Goal: Navigation & Orientation: Go to known website

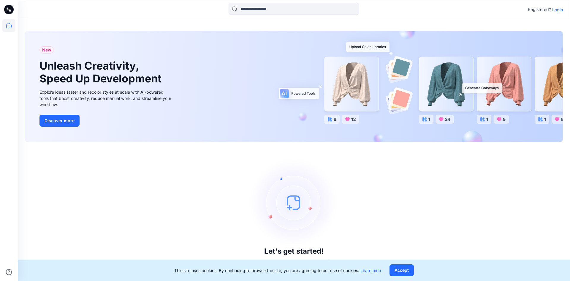
click at [561, 11] on p "Login" at bounding box center [557, 10] width 11 height 6
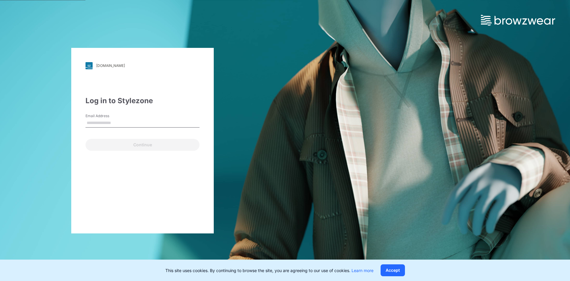
click at [129, 122] on input "Email Address" at bounding box center [143, 122] width 114 height 9
type input "**********"
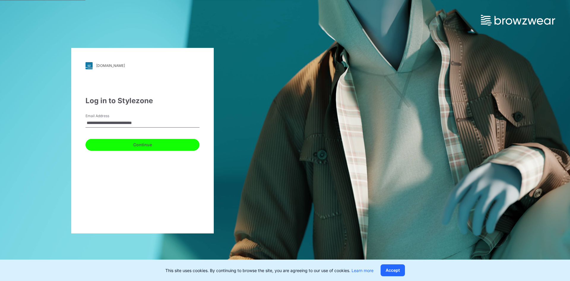
click at [143, 144] on button "Continue" at bounding box center [143, 145] width 114 height 12
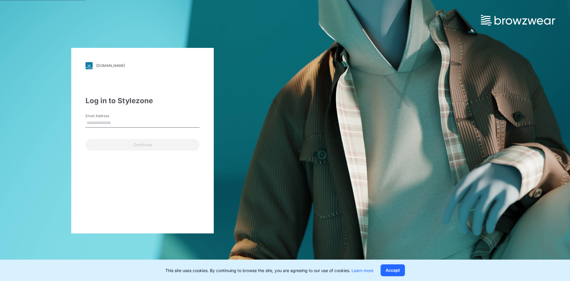
click at [112, 125] on input "Email Address" at bounding box center [143, 122] width 114 height 9
type input "**********"
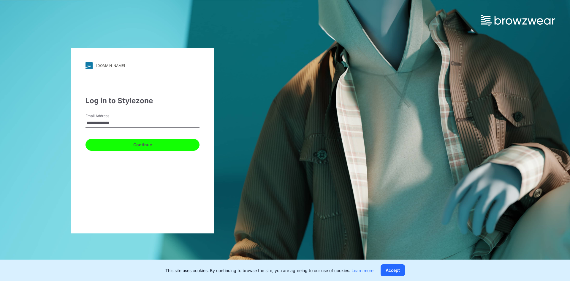
click at [118, 146] on button "Continue" at bounding box center [143, 145] width 114 height 12
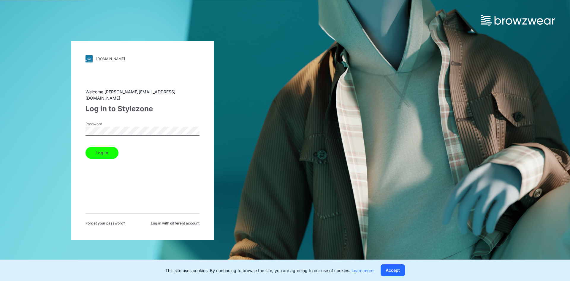
click at [105, 150] on button "Log in" at bounding box center [102, 153] width 33 height 12
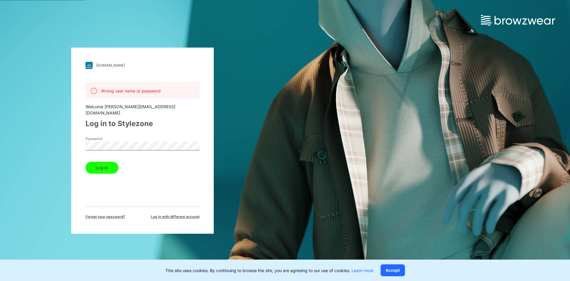
click at [104, 162] on button "Log in" at bounding box center [102, 168] width 33 height 12
click at [164, 214] on span "Log in with different account" at bounding box center [175, 216] width 49 height 5
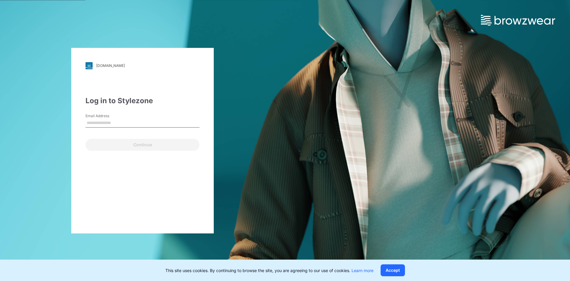
click at [115, 124] on input "Email Address" at bounding box center [143, 122] width 114 height 9
type input "**********"
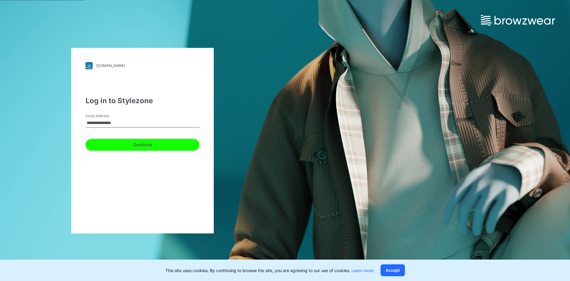
click at [131, 143] on button "Continue" at bounding box center [143, 145] width 114 height 12
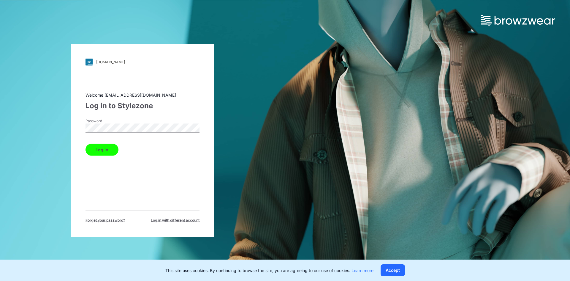
click at [86, 143] on button "Log in" at bounding box center [102, 149] width 33 height 12
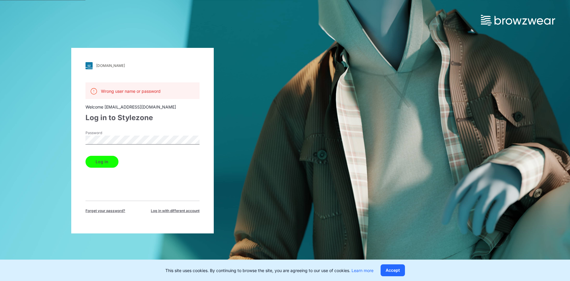
click at [178, 106] on div "Welcome [EMAIL_ADDRESS][DOMAIN_NAME]" at bounding box center [143, 107] width 114 height 6
click at [74, 136] on div "[DOMAIN_NAME] Loading... Wrong user name or password Welcome [EMAIL_ADDRESS][DO…" at bounding box center [142, 140] width 143 height 185
click at [86, 156] on button "Log in" at bounding box center [102, 162] width 33 height 12
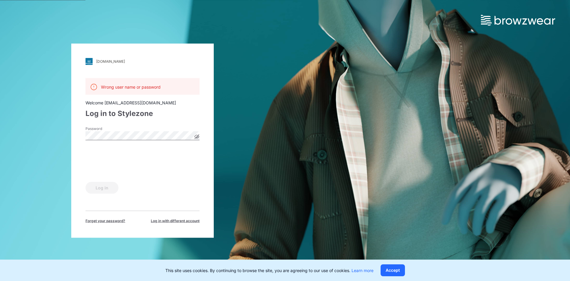
click at [197, 137] on icon at bounding box center [196, 136] width 1 height 1
click at [197, 135] on g at bounding box center [197, 136] width 4 height 3
click at [99, 190] on button "Log in" at bounding box center [102, 187] width 33 height 12
